Goal: Task Accomplishment & Management: Use online tool/utility

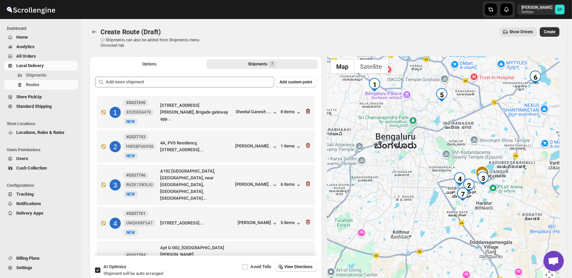
click at [307, 110] on icon "button" at bounding box center [308, 111] width 7 height 7
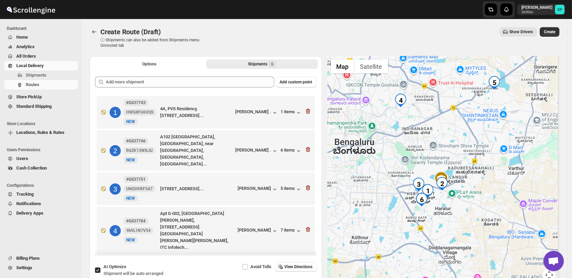
click at [307, 110] on icon "button" at bounding box center [308, 111] width 7 height 7
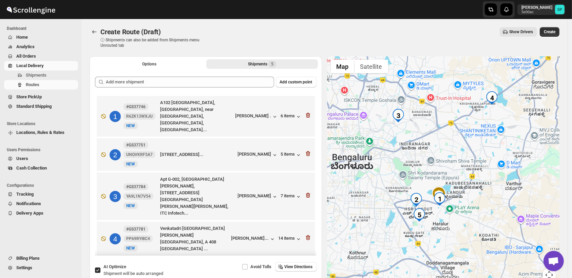
click at [307, 112] on icon "button" at bounding box center [308, 115] width 7 height 7
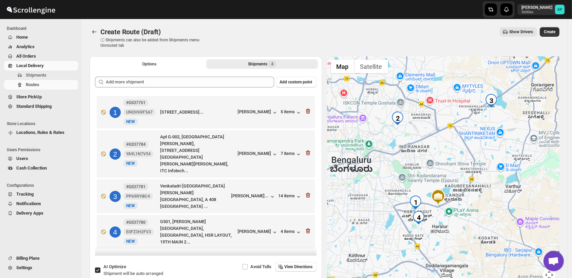
click at [307, 110] on icon "button" at bounding box center [308, 111] width 7 height 7
click at [307, 150] on icon "button" at bounding box center [308, 153] width 7 height 7
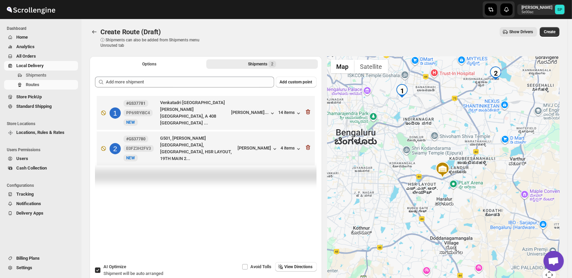
click at [307, 110] on icon "button" at bounding box center [308, 112] width 7 height 7
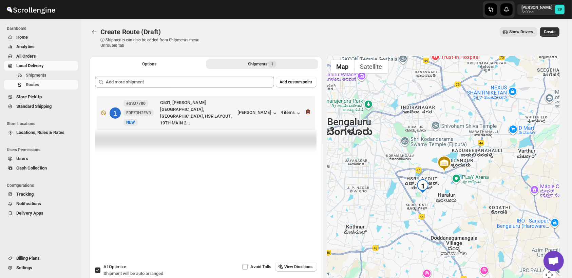
click at [307, 110] on icon "button" at bounding box center [308, 112] width 7 height 7
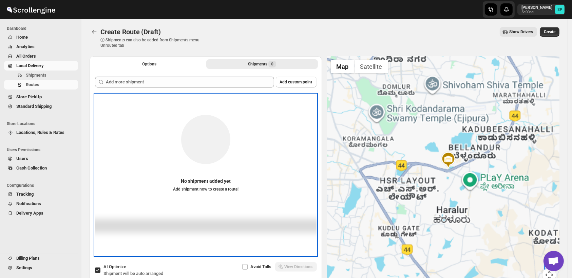
click at [307, 110] on div "No shipment added yet Add shipment now to create a route!" at bounding box center [206, 149] width 222 height 96
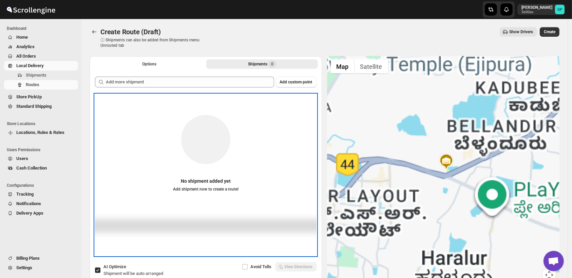
click at [307, 110] on div "No shipment added yet Add shipment now to create a route!" at bounding box center [206, 149] width 222 height 96
